Goal: Navigation & Orientation: Understand site structure

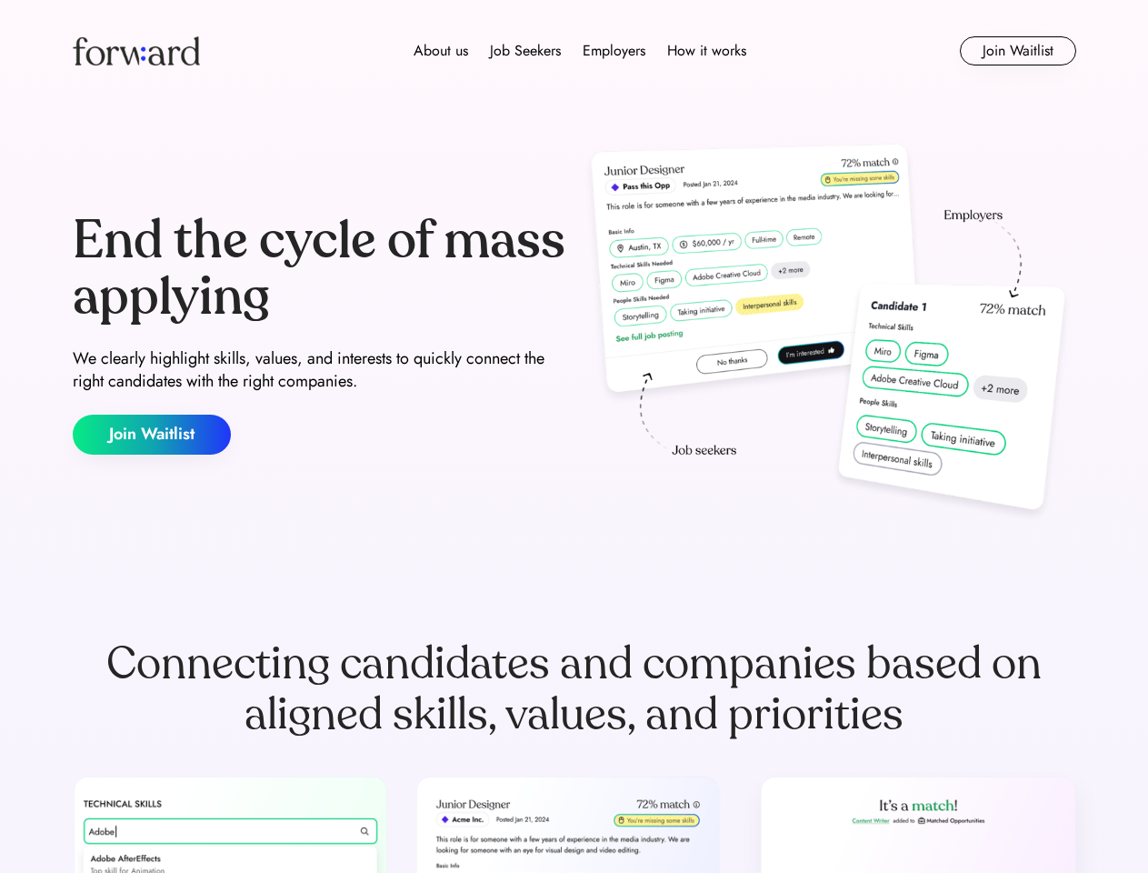
click at [574, 436] on div "End the cycle of mass applying We clearly highlight skills, values, and interes…" at bounding box center [574, 333] width 1003 height 391
click at [574, 51] on div "About us Job Seekers Employers How it works" at bounding box center [580, 51] width 716 height 22
click at [136, 51] on img at bounding box center [136, 50] width 127 height 29
click at [580, 51] on div "About us Job Seekers Employers How it works" at bounding box center [580, 51] width 716 height 22
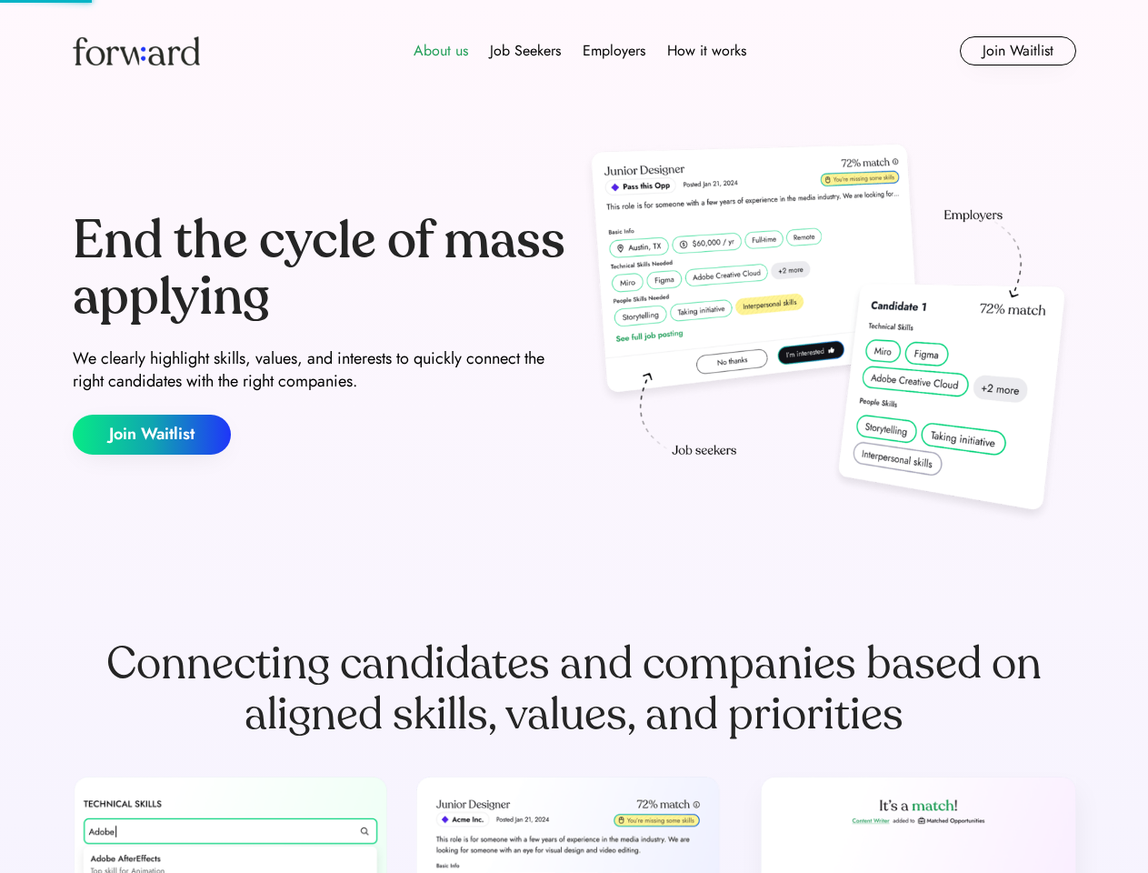
click at [441, 51] on div "About us" at bounding box center [441, 51] width 55 height 22
click at [525, 51] on div "Job Seekers" at bounding box center [525, 51] width 71 height 22
click at [614, 51] on div "Employers" at bounding box center [614, 51] width 63 height 22
click at [705, 51] on div "How it works" at bounding box center [706, 51] width 79 height 22
click at [1017, 51] on button "Join Waitlist" at bounding box center [1018, 50] width 116 height 29
